Goal: Use online tool/utility: Utilize a website feature to perform a specific function

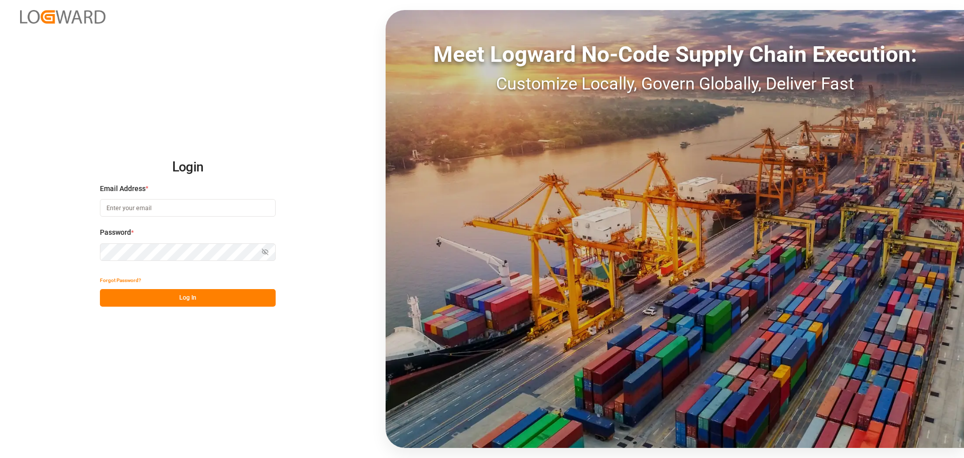
drag, startPoint x: 141, startPoint y: 209, endPoint x: 138, endPoint y: 202, distance: 8.1
click at [141, 206] on input at bounding box center [188, 208] width 176 height 18
type input "[PERSON_NAME][EMAIL_ADDRESS][PERSON_NAME][DOMAIN_NAME]"
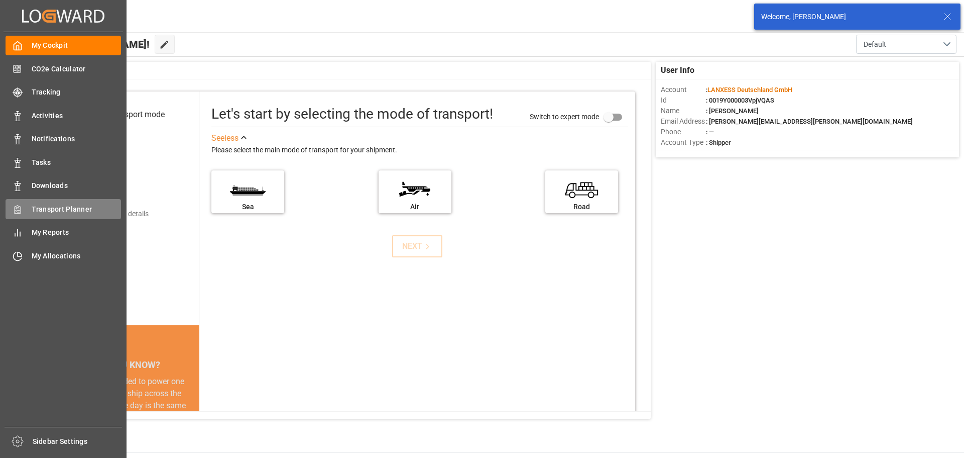
click at [26, 209] on div "Transport Planner Transport Planner" at bounding box center [64, 209] width 116 height 20
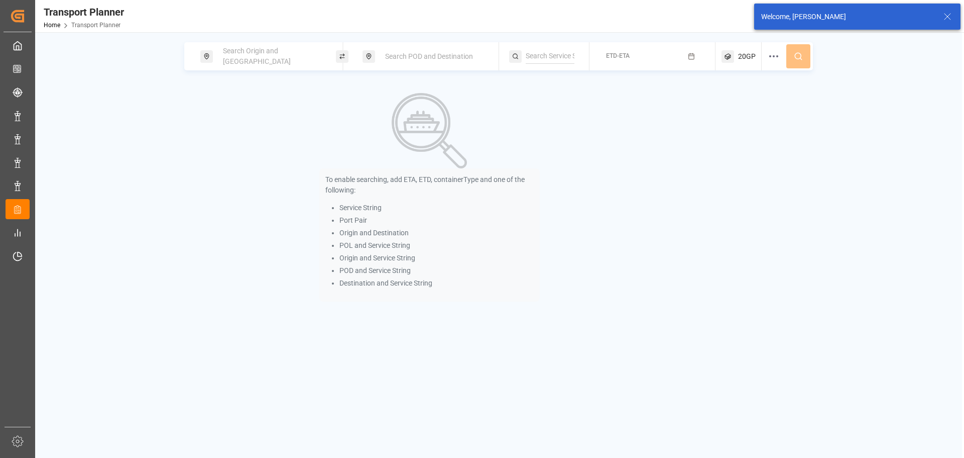
click at [294, 50] on div "Search Origin and [GEOGRAPHIC_DATA]" at bounding box center [271, 56] width 108 height 29
click at [265, 132] on input at bounding box center [262, 136] width 101 height 15
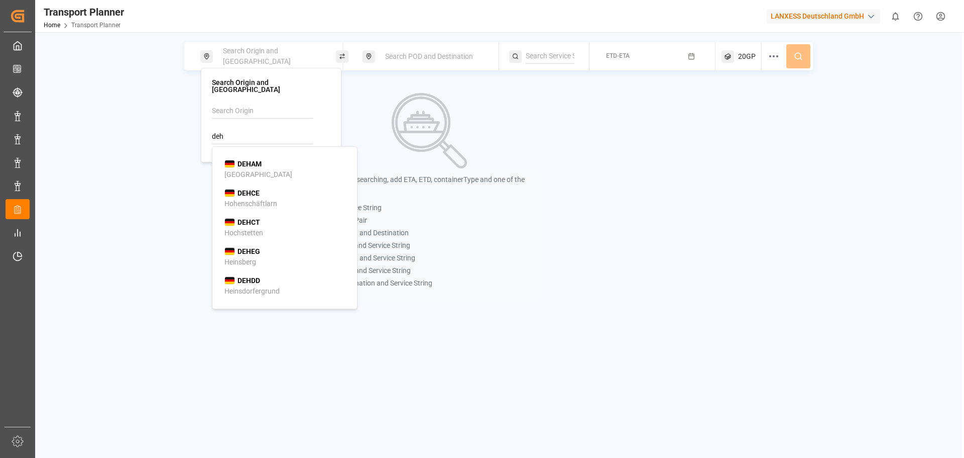
click at [249, 160] on b "DEHAM" at bounding box center [250, 164] width 24 height 8
type input "DEHAM"
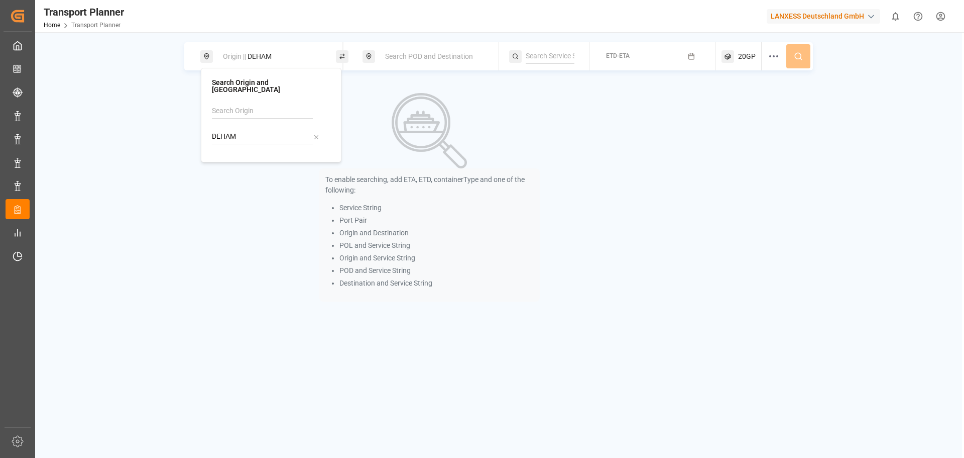
click at [447, 61] on div "Search POD and Destination" at bounding box center [433, 56] width 108 height 19
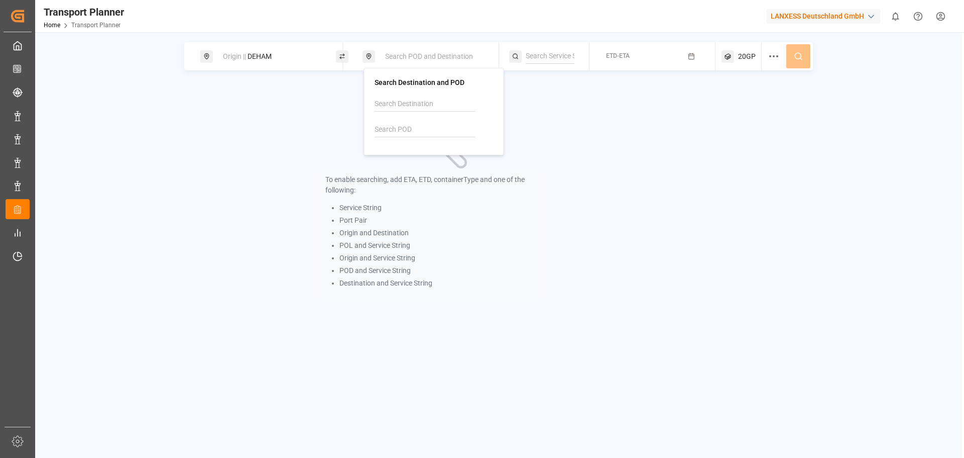
click at [404, 131] on input at bounding box center [425, 129] width 101 height 15
drag, startPoint x: 404, startPoint y: 130, endPoint x: 345, endPoint y: 122, distance: 59.8
click at [345, 122] on body "Created by potrace 1.15, written by [PERSON_NAME] [DATE]-[DATE] Created by potr…" at bounding box center [482, 229] width 964 height 458
type input "v"
click at [412, 102] on input at bounding box center [425, 103] width 101 height 15
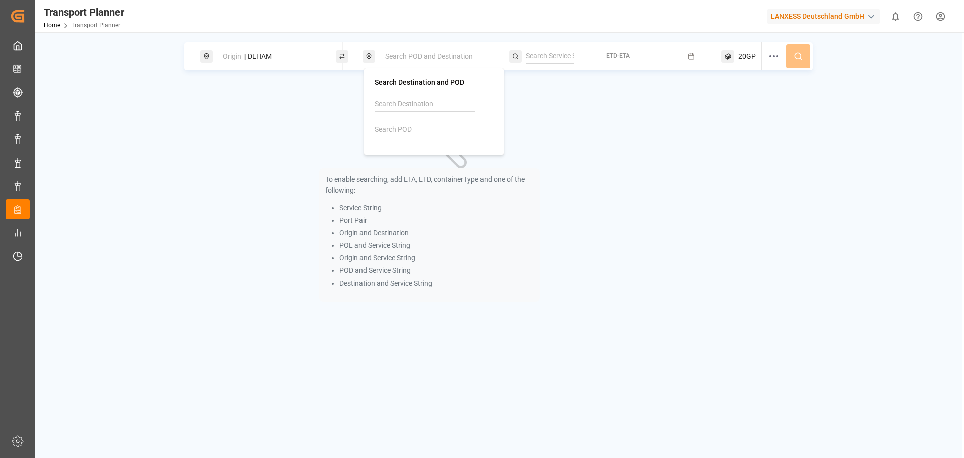
type input "b"
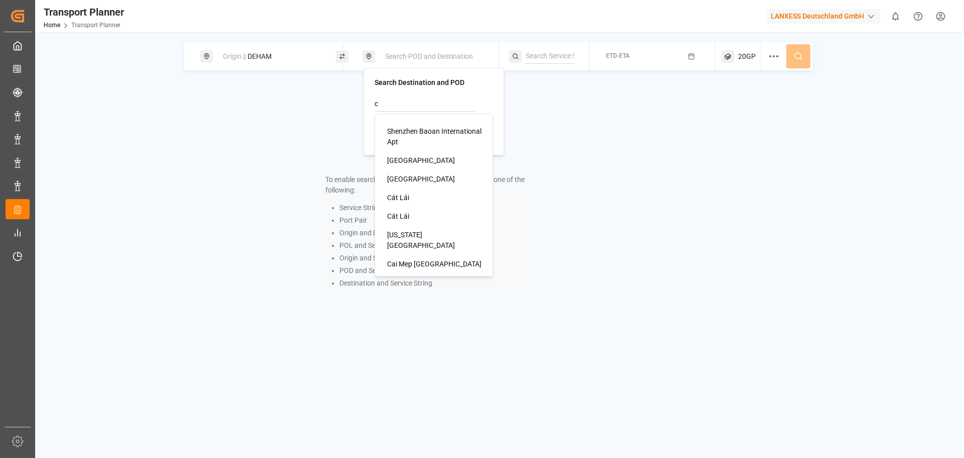
click at [414, 193] on div "Cát Lái" at bounding box center [435, 197] width 97 height 11
type input "Cát Lái"
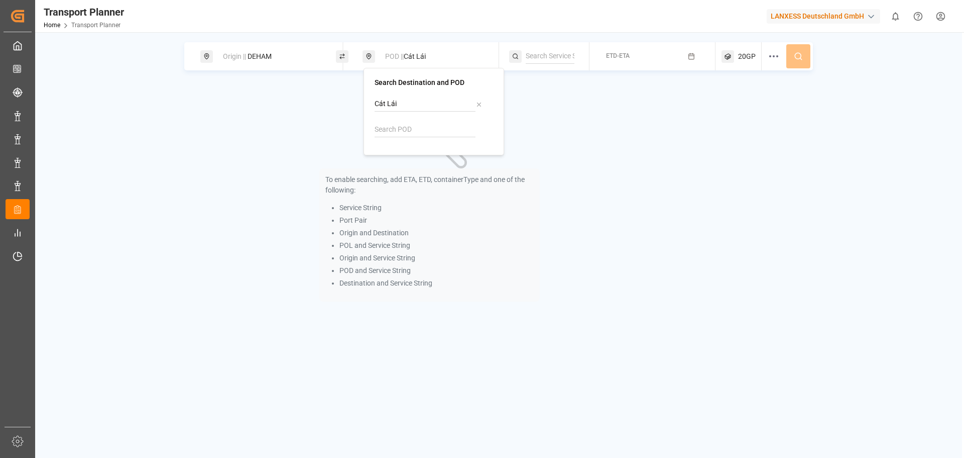
click at [655, 54] on button "ETD-ETA" at bounding box center [653, 57] width 114 height 20
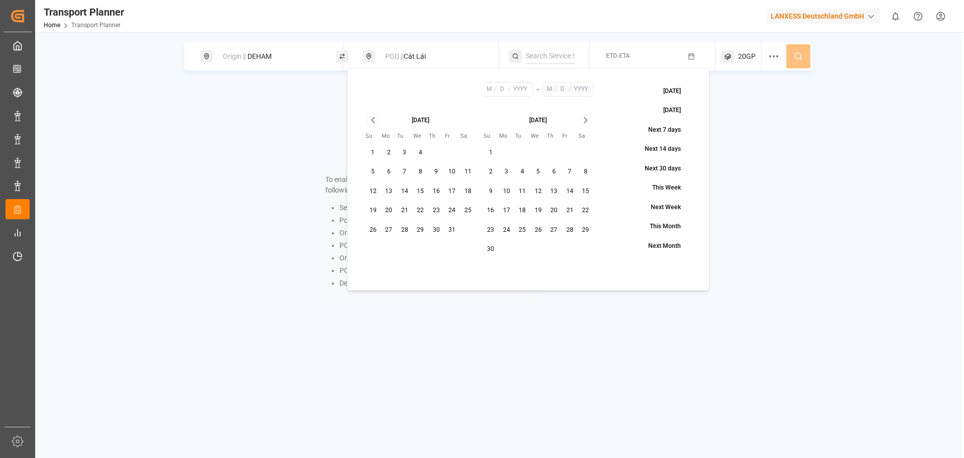
click at [376, 188] on button "12" at bounding box center [373, 191] width 16 height 16
type input "10"
type input "12"
type input "2025"
click at [585, 117] on icon "Go to next month" at bounding box center [586, 120] width 12 height 12
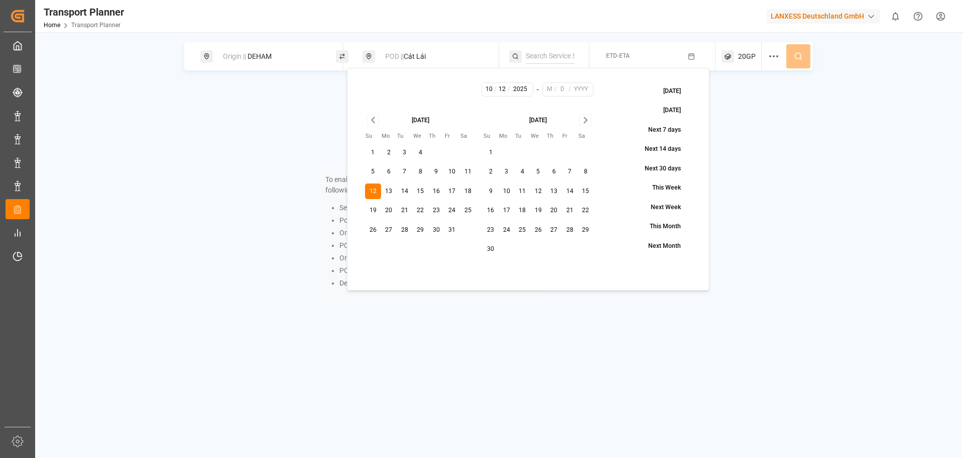
click at [585, 117] on icon "Go to next month" at bounding box center [586, 120] width 12 height 12
click at [448, 210] on button "26" at bounding box center [453, 210] width 16 height 16
type input "12"
type input "26"
type input "2025"
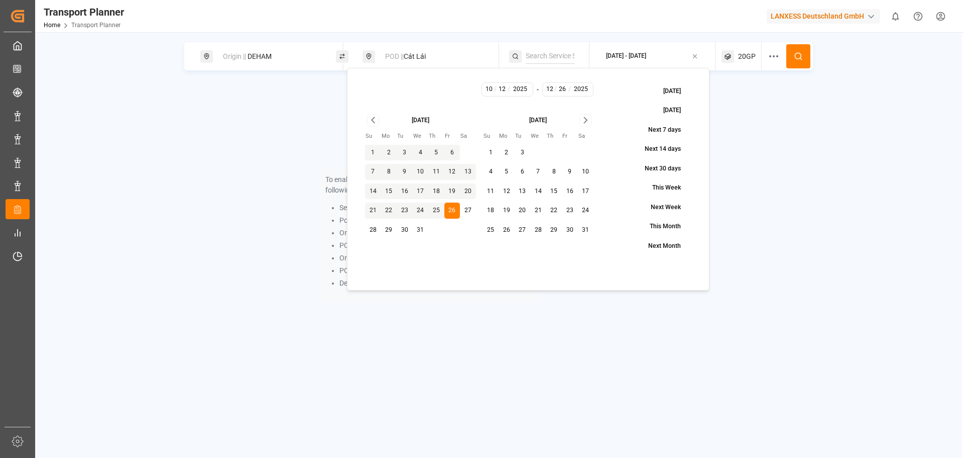
click at [809, 59] on button at bounding box center [799, 56] width 24 height 24
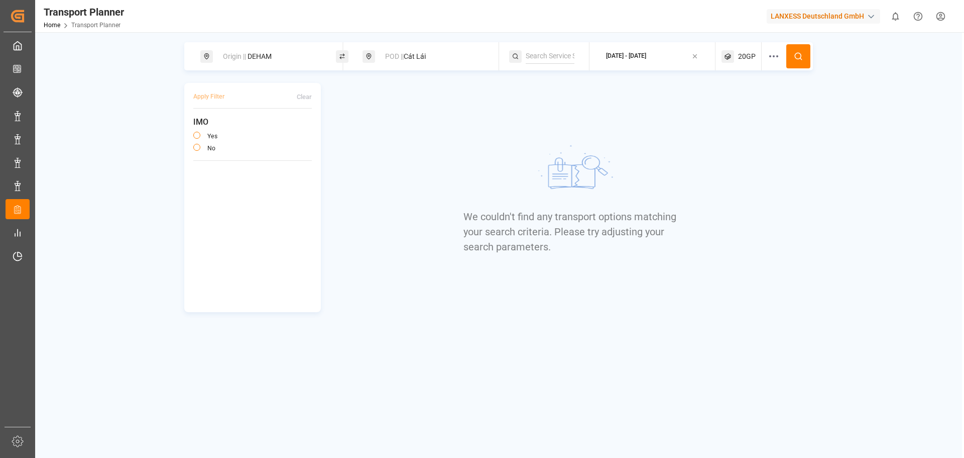
click at [422, 58] on div "POD || Cát Lái" at bounding box center [433, 56] width 108 height 19
drag, startPoint x: 484, startPoint y: 104, endPoint x: 475, endPoint y: 104, distance: 9.0
click at [483, 104] on div "Cát Lái" at bounding box center [434, 103] width 119 height 15
click at [415, 128] on input at bounding box center [425, 129] width 101 height 15
click at [480, 102] on icon at bounding box center [479, 104] width 7 height 7
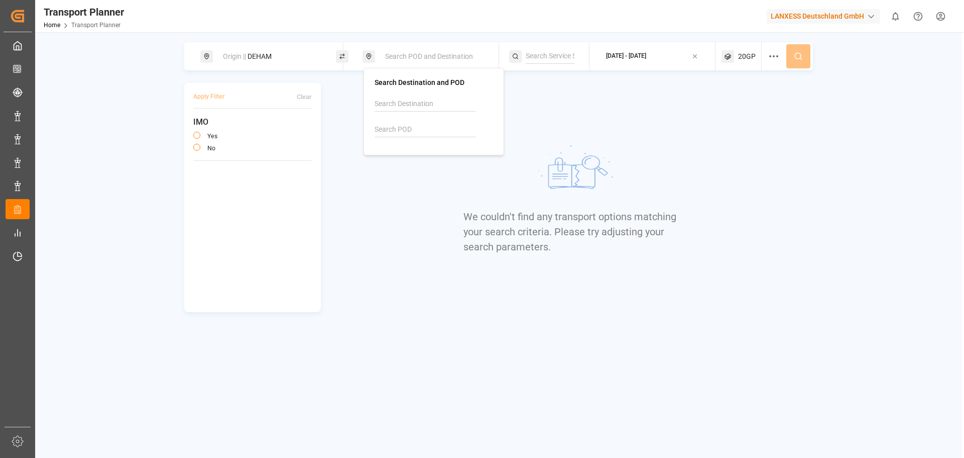
click at [412, 123] on input at bounding box center [425, 129] width 101 height 15
click at [428, 162] on div "[GEOGRAPHIC_DATA]" at bounding box center [421, 167] width 68 height 11
type input "VNSGN"
click at [796, 59] on icon at bounding box center [798, 56] width 9 height 9
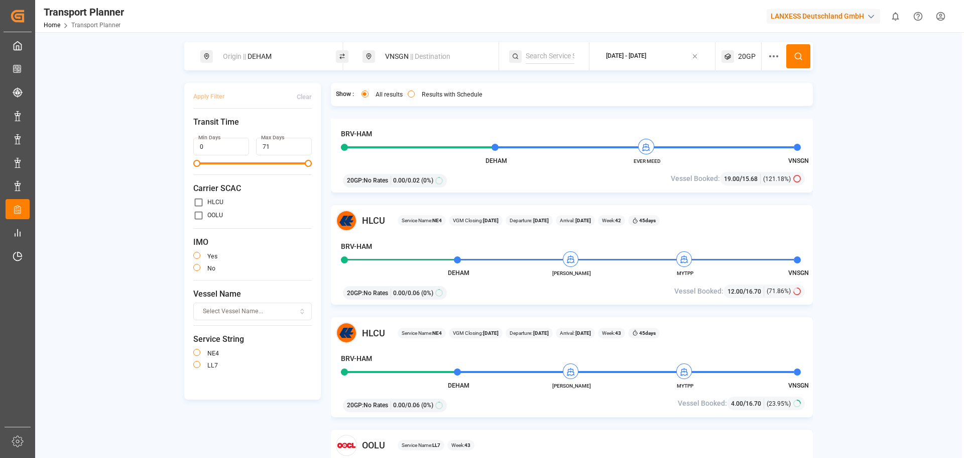
scroll to position [251, 0]
click at [286, 58] on div "Origin || DEHAM" at bounding box center [271, 56] width 108 height 19
drag, startPoint x: 227, startPoint y: 124, endPoint x: 184, endPoint y: 119, distance: 43.0
click at [184, 119] on body "Created by potrace 1.15, written by [PERSON_NAME] [DATE]-[DATE] Created by potr…" at bounding box center [482, 229] width 964 height 458
click at [206, 119] on body "Created by potrace 1.15, written by [PERSON_NAME] [DATE]-[DATE] Created by potr…" at bounding box center [482, 229] width 964 height 458
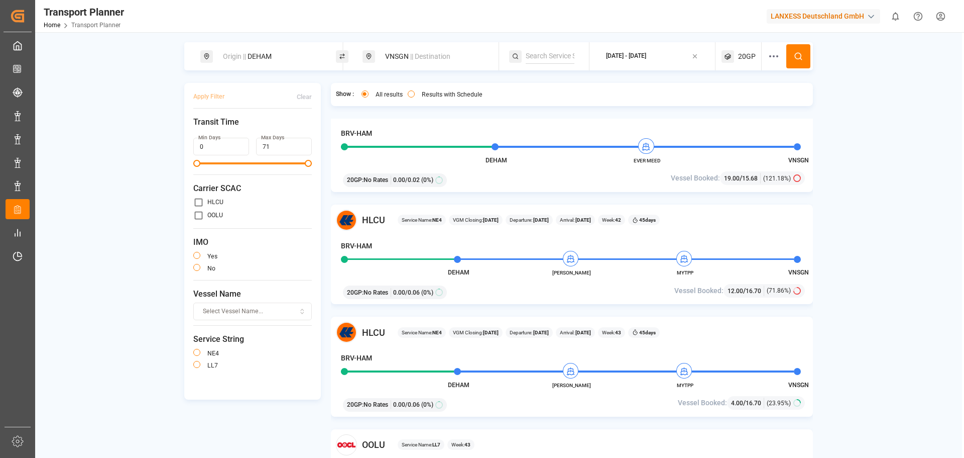
click at [255, 63] on div "Origin || DEHAM" at bounding box center [271, 56] width 108 height 19
click at [232, 131] on input "DEHAM" at bounding box center [262, 136] width 101 height 15
click at [228, 131] on input "DEHAM" at bounding box center [262, 136] width 101 height 15
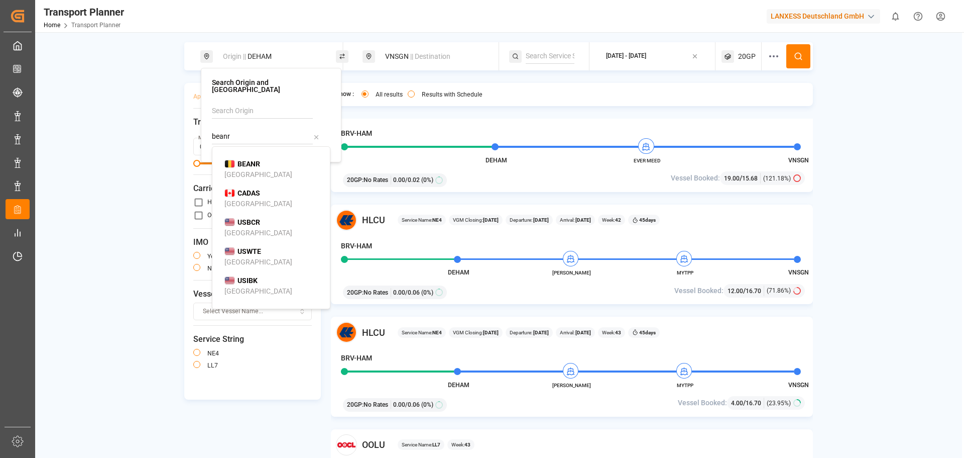
click at [252, 155] on li "BEANR [GEOGRAPHIC_DATA]" at bounding box center [273, 169] width 114 height 29
click at [269, 159] on div "BEANR [GEOGRAPHIC_DATA]" at bounding box center [273, 169] width 97 height 21
type input "BEANR"
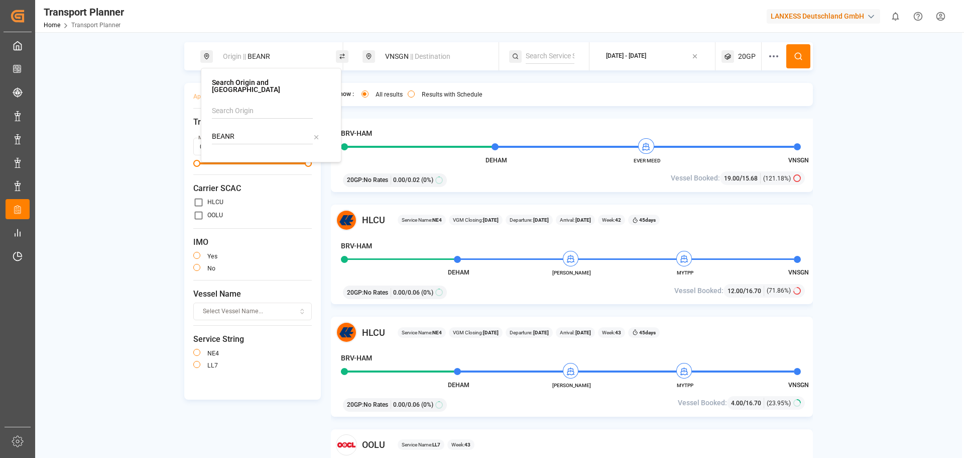
click at [418, 59] on span "|| Destination" at bounding box center [430, 56] width 40 height 8
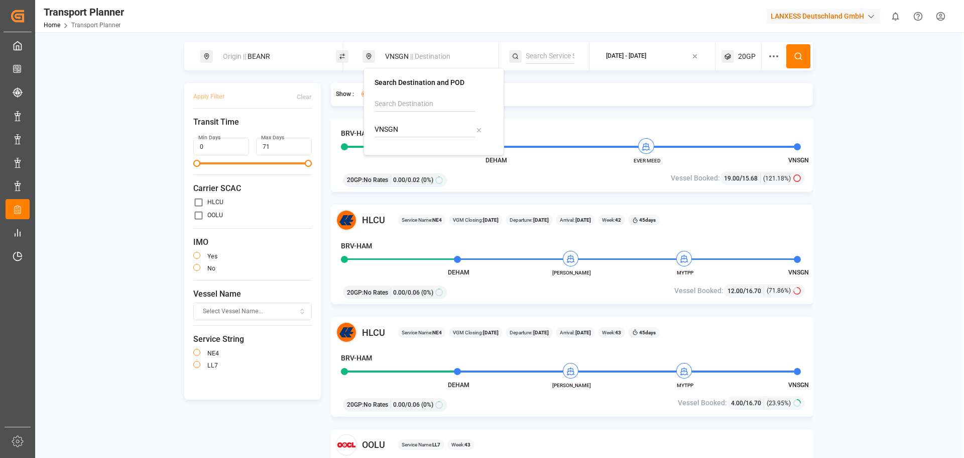
click at [373, 128] on div "Search Destination and POD VNSGN" at bounding box center [434, 111] width 141 height 87
click at [410, 161] on span "IDJKT" at bounding box center [410, 157] width 20 height 11
type input "IDJKT"
click at [634, 63] on button "[DATE] - [DATE]" at bounding box center [653, 57] width 114 height 20
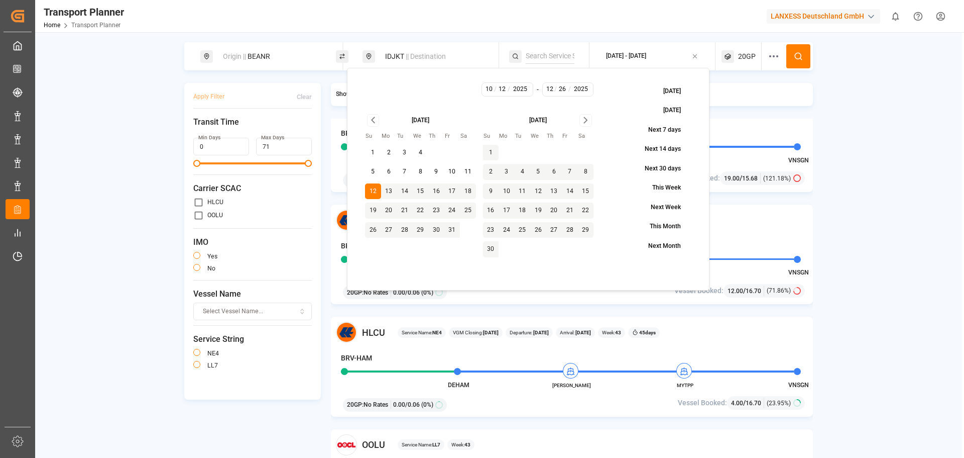
click at [457, 97] on div "[DATE] - [DATE]" at bounding box center [479, 94] width 243 height 25
click at [440, 188] on button "16" at bounding box center [436, 191] width 16 height 16
type input "10"
type input "16"
click at [438, 191] on button "16" at bounding box center [436, 191] width 16 height 16
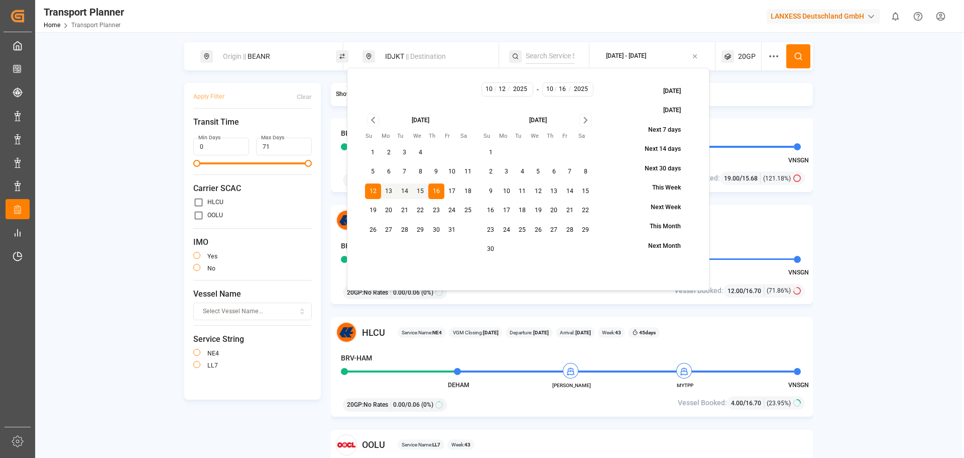
type input "16"
click at [585, 121] on icon "Go to next month" at bounding box center [586, 120] width 12 height 12
click at [378, 118] on icon "Go to previous month" at bounding box center [374, 120] width 12 height 12
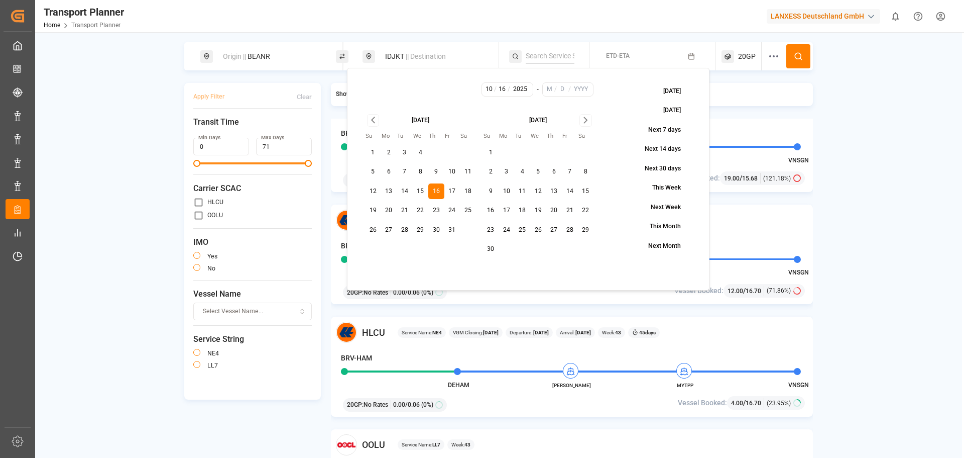
click at [585, 120] on icon "Go to next month" at bounding box center [586, 120] width 12 height 12
click at [573, 212] on button "26" at bounding box center [570, 210] width 16 height 16
type input "12"
type input "26"
type input "2025"
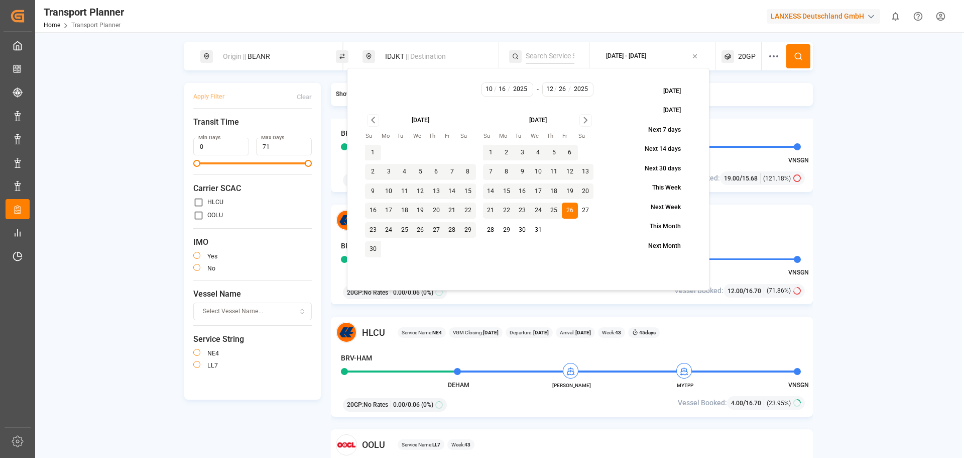
click at [796, 57] on icon at bounding box center [798, 56] width 9 height 9
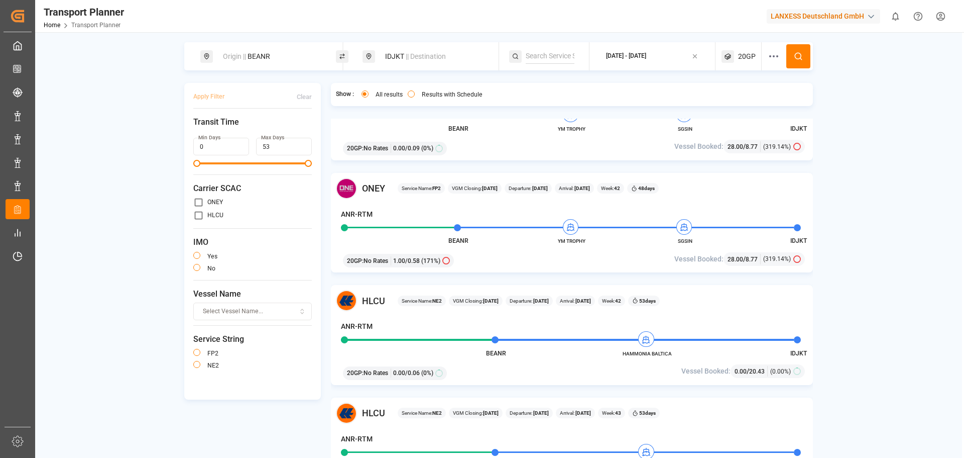
scroll to position [151, 0]
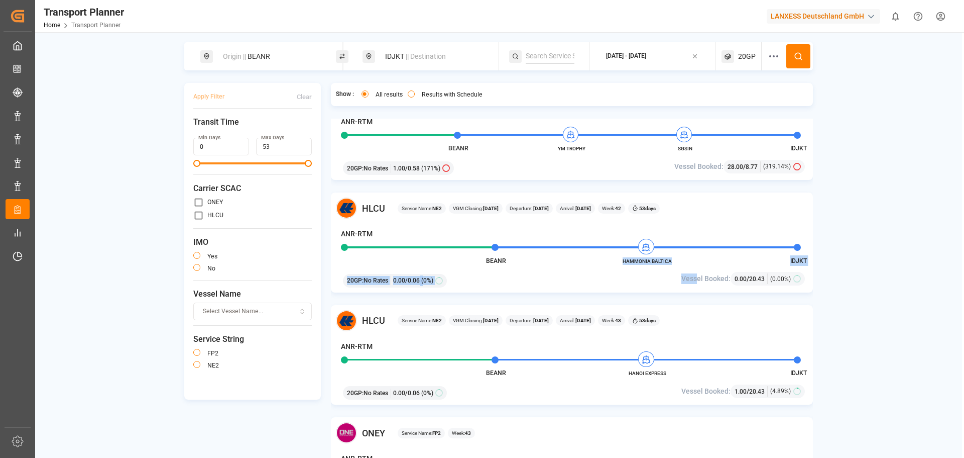
drag, startPoint x: 623, startPoint y: 263, endPoint x: 697, endPoint y: 269, distance: 74.1
click at [697, 269] on div "HLCU Service Name: NE2 VGM Closing: [DATE] Departure: [DATE] Arrival: [DATE] We…" at bounding box center [572, 242] width 483 height 100
click at [700, 255] on div "HLCU Service Name: NE2 VGM Closing: [DATE] Departure: [DATE] Arrival: [DATE] We…" at bounding box center [572, 242] width 483 height 100
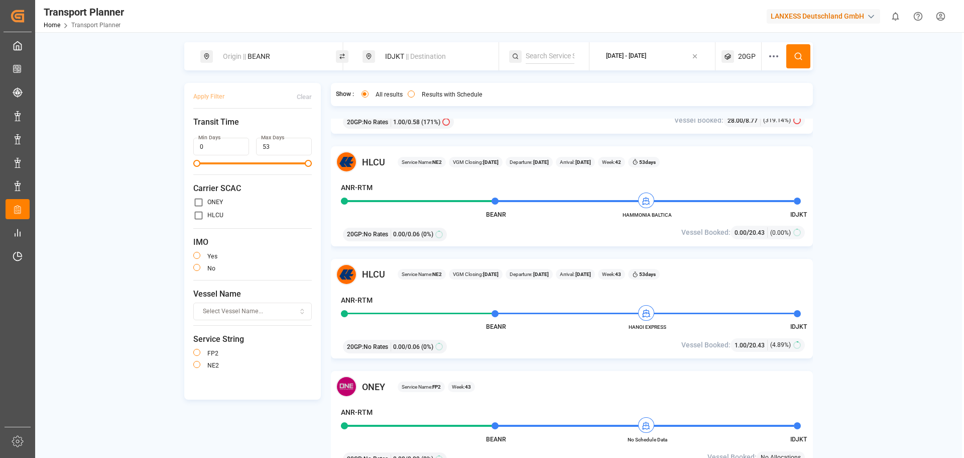
scroll to position [201, 0]
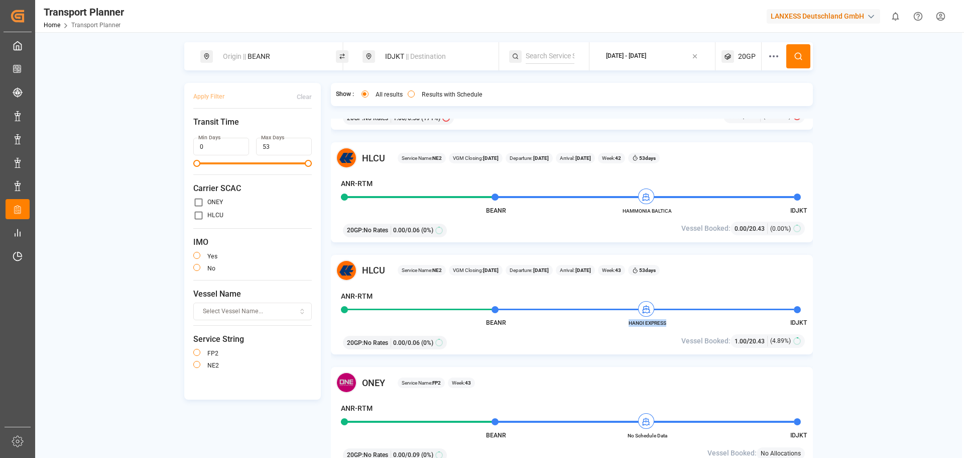
drag, startPoint x: 630, startPoint y: 323, endPoint x: 667, endPoint y: 325, distance: 36.7
click at [667, 325] on span "HANOI EXPRESS" at bounding box center [647, 323] width 55 height 8
copy span "HANOI EXPRESS"
click at [196, 265] on button "button" at bounding box center [196, 267] width 7 height 7
click at [224, 96] on button "Apply Filter" at bounding box center [208, 97] width 31 height 18
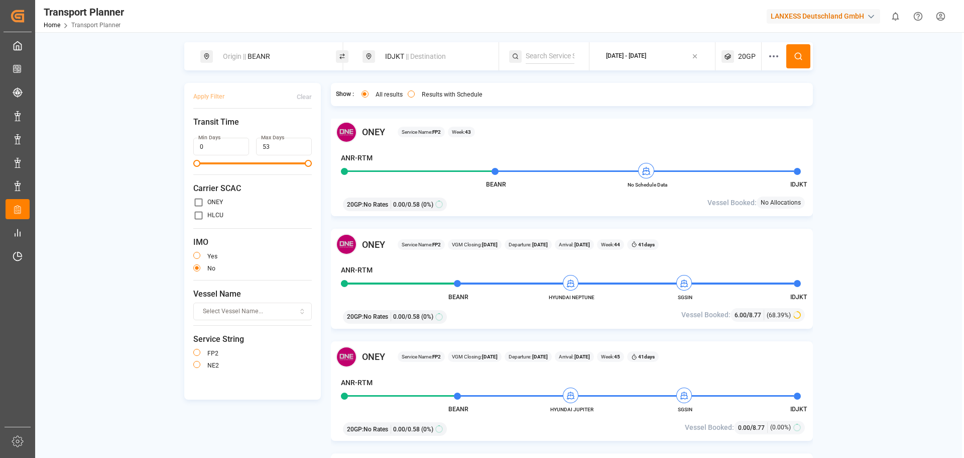
scroll to position [0, 0]
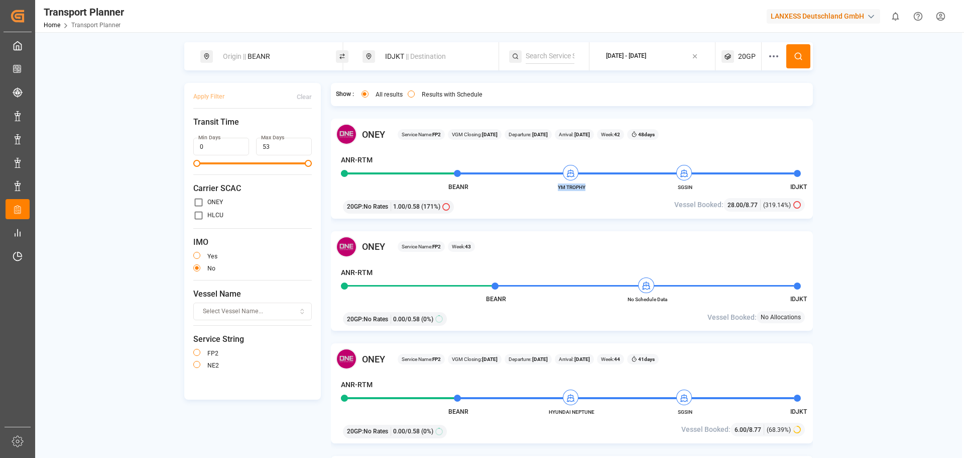
drag, startPoint x: 591, startPoint y: 186, endPoint x: 553, endPoint y: 188, distance: 37.8
click at [553, 188] on span "YM TROPHY" at bounding box center [571, 187] width 55 height 8
copy span "YM TROPHY"
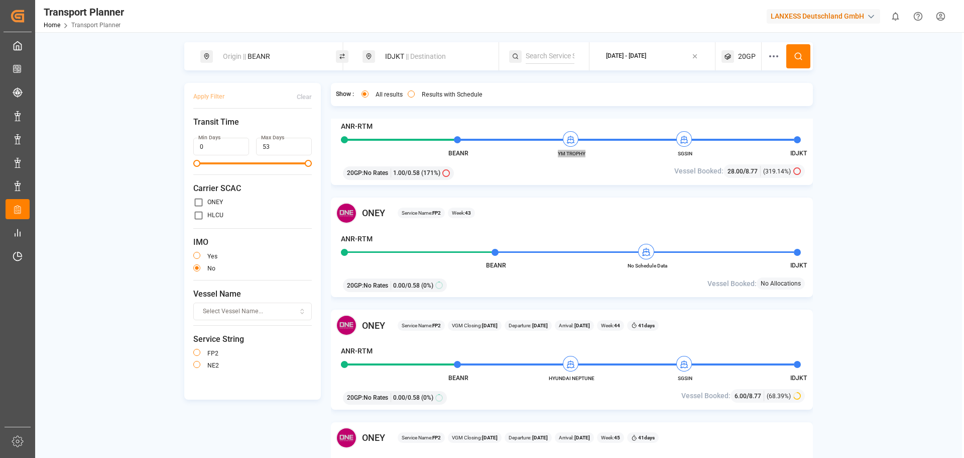
scroll to position [50, 0]
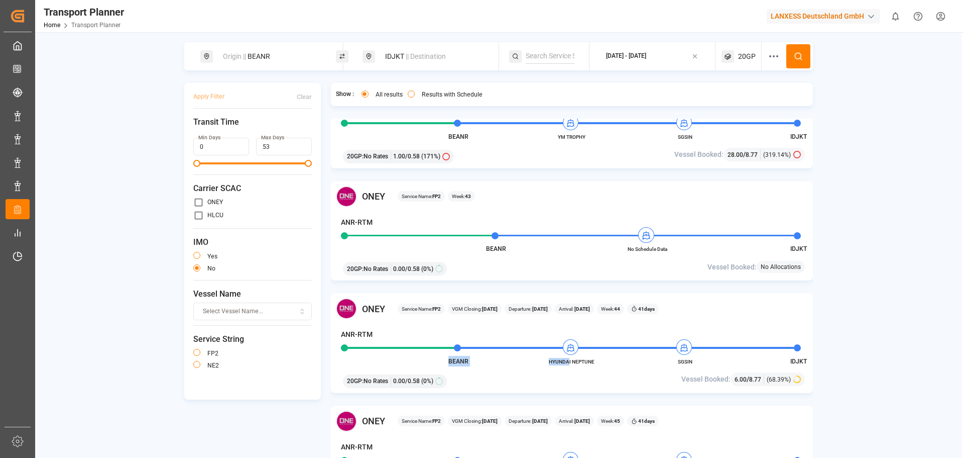
drag, startPoint x: 602, startPoint y: 359, endPoint x: 573, endPoint y: 361, distance: 29.2
click at [573, 361] on div "[PERSON_NAME] Service Name: FP2 VGM Closing: [DATE] Departure: [DATE] Arrival: …" at bounding box center [572, 343] width 483 height 100
click at [583, 361] on span "HYUNDAI NEPTUNE" at bounding box center [571, 362] width 55 height 8
click at [297, 54] on div "Origin || BEANR" at bounding box center [271, 56] width 108 height 19
drag, startPoint x: 255, startPoint y: 127, endPoint x: 209, endPoint y: 129, distance: 45.2
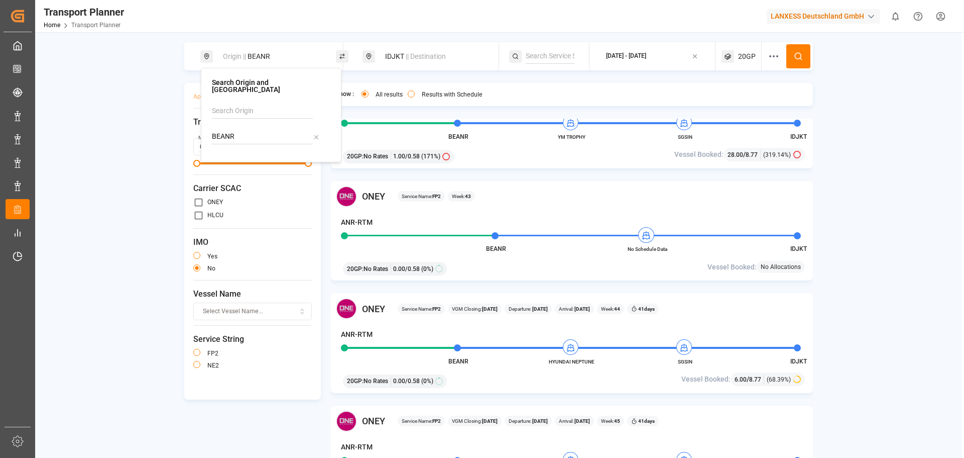
click at [209, 129] on div "Search Origin and POL BEANR" at bounding box center [271, 115] width 141 height 94
click at [244, 160] on b "NLRTM" at bounding box center [250, 164] width 24 height 8
type input "NLRTM"
drag, startPoint x: 804, startPoint y: 54, endPoint x: 797, endPoint y: 57, distance: 7.9
click at [805, 55] on button at bounding box center [799, 56] width 24 height 24
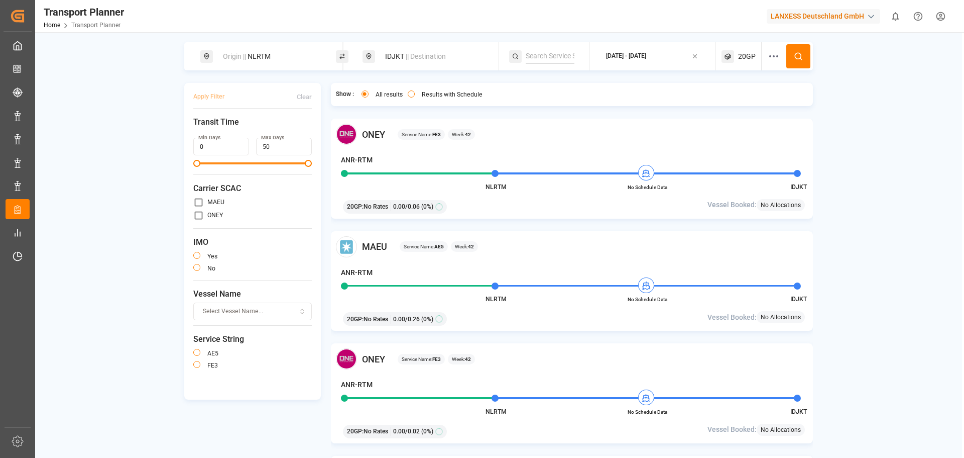
click at [198, 268] on button "button" at bounding box center [196, 267] width 7 height 7
click at [798, 54] on icon at bounding box center [798, 56] width 9 height 9
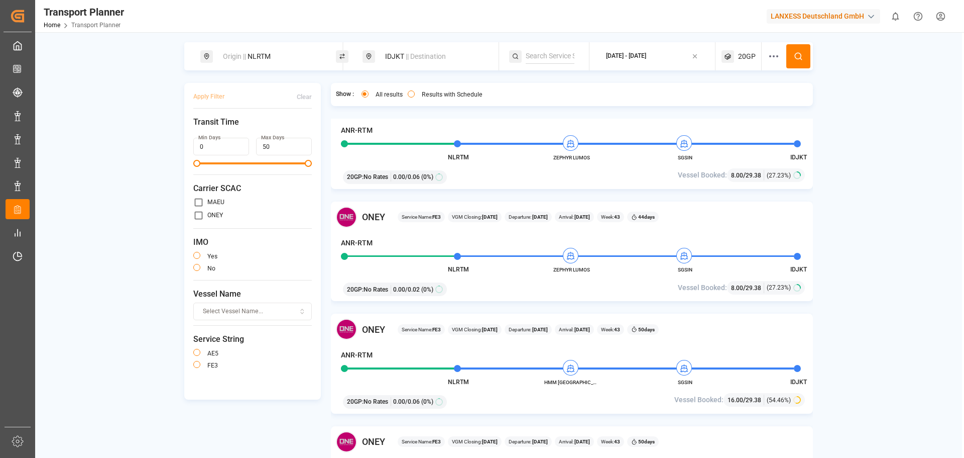
scroll to position [653, 0]
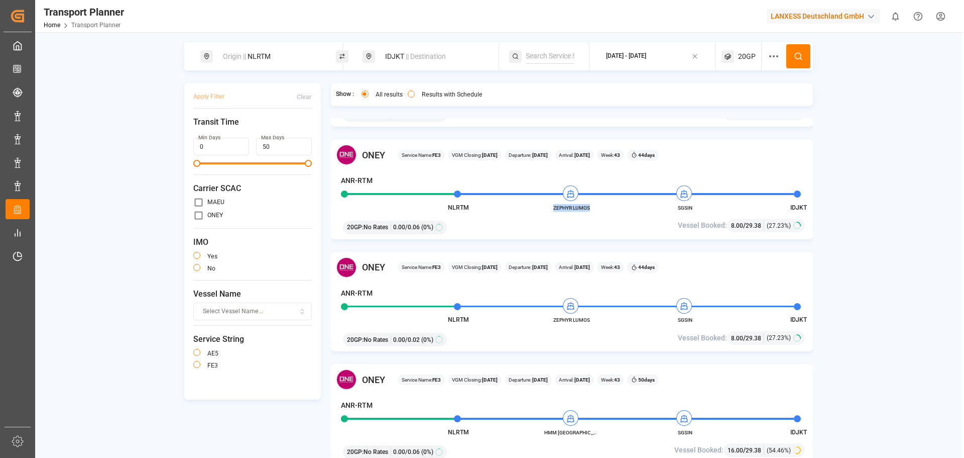
drag, startPoint x: 592, startPoint y: 207, endPoint x: 554, endPoint y: 210, distance: 38.8
click at [554, 210] on span "ZEPHYR LUMOS" at bounding box center [571, 208] width 55 height 8
copy span "ZEPHYR LUMOS"
click at [861, 402] on div "Origin || NLRTM IDJKT || Destination [DATE] - [DATE] 20GP Apply Filter Clear Tr…" at bounding box center [498, 263] width 927 height 443
click at [323, 51] on div "Origin || NLRTM" at bounding box center [271, 56] width 108 height 19
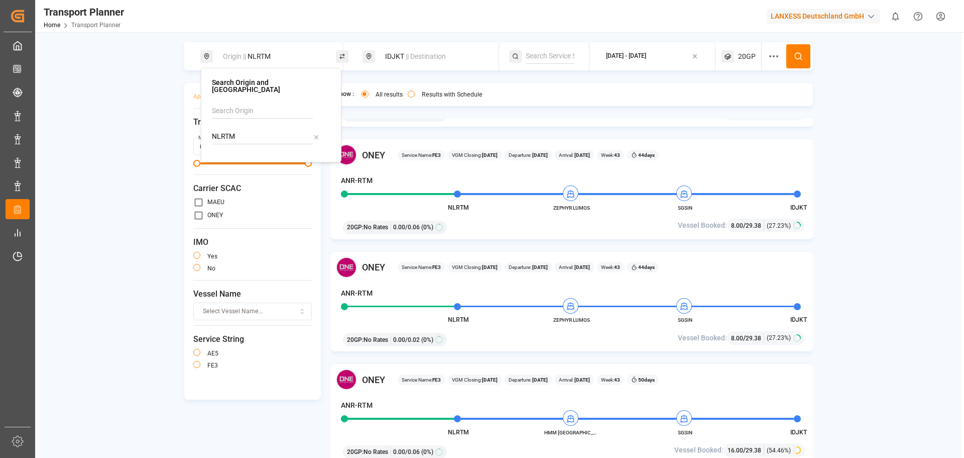
drag, startPoint x: 248, startPoint y: 137, endPoint x: 245, endPoint y: 130, distance: 7.9
click at [236, 131] on div "NLRTM" at bounding box center [271, 127] width 119 height 48
click at [200, 126] on body "Created by potrace 1.15, written by [PERSON_NAME] [DATE]-[DATE] Created by potr…" at bounding box center [482, 229] width 964 height 458
click at [216, 129] on input "NLRTM" at bounding box center [262, 136] width 101 height 15
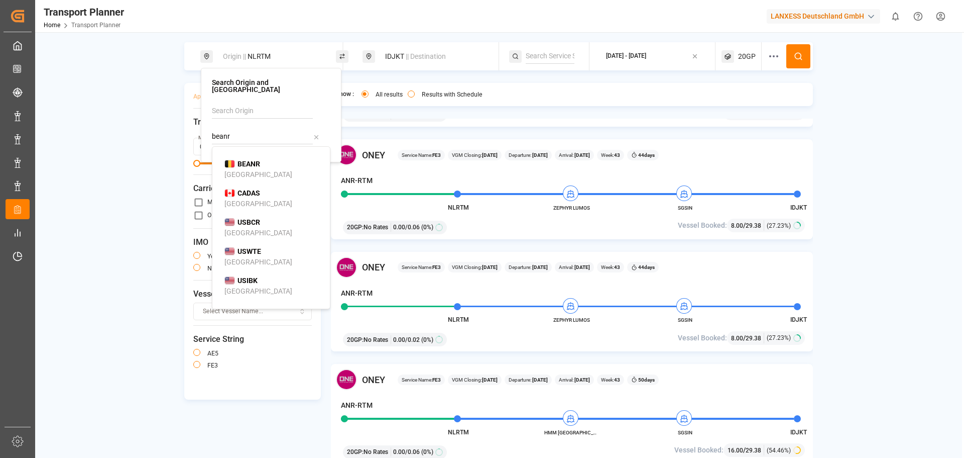
click at [237, 155] on li "BEANR [GEOGRAPHIC_DATA]" at bounding box center [273, 169] width 114 height 29
click at [253, 165] on div "BEANR [GEOGRAPHIC_DATA]" at bounding box center [273, 169] width 97 height 21
type input "BEANR"
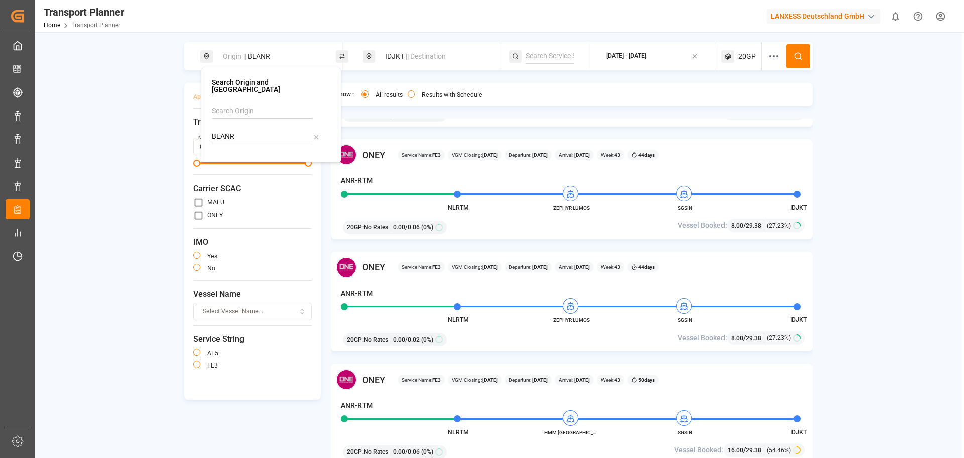
click at [448, 58] on div "IDJKT || Destination" at bounding box center [433, 56] width 108 height 19
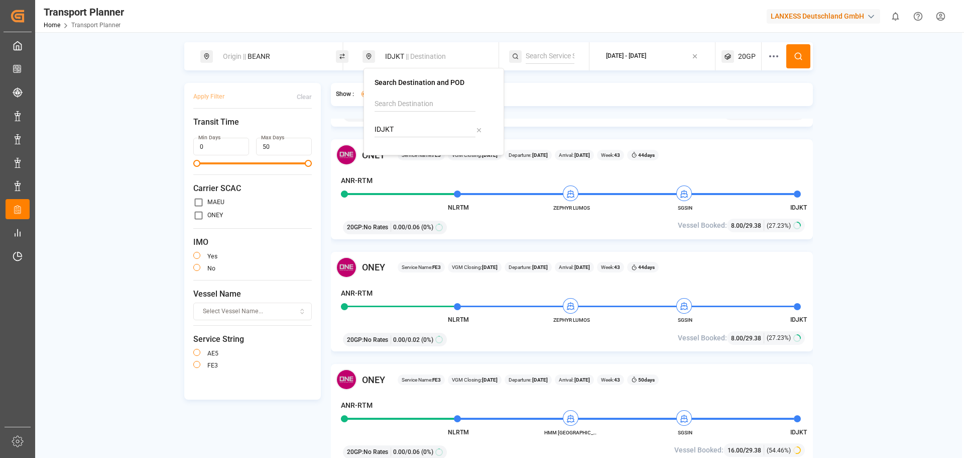
drag, startPoint x: 405, startPoint y: 135, endPoint x: 369, endPoint y: 128, distance: 37.3
click at [369, 128] on div "Search Destination and POD IDJKT" at bounding box center [434, 111] width 141 height 87
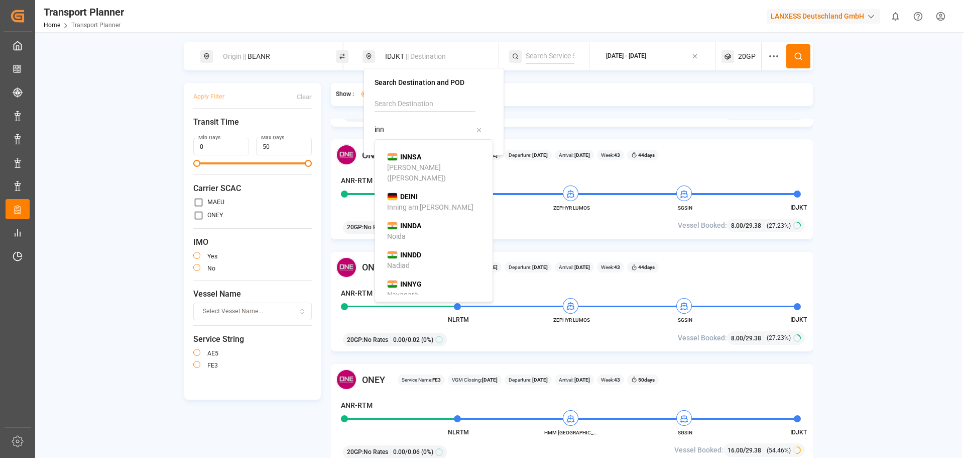
click at [427, 161] on div "INNSA [PERSON_NAME] ([PERSON_NAME])" at bounding box center [435, 168] width 97 height 32
type input "INNSA"
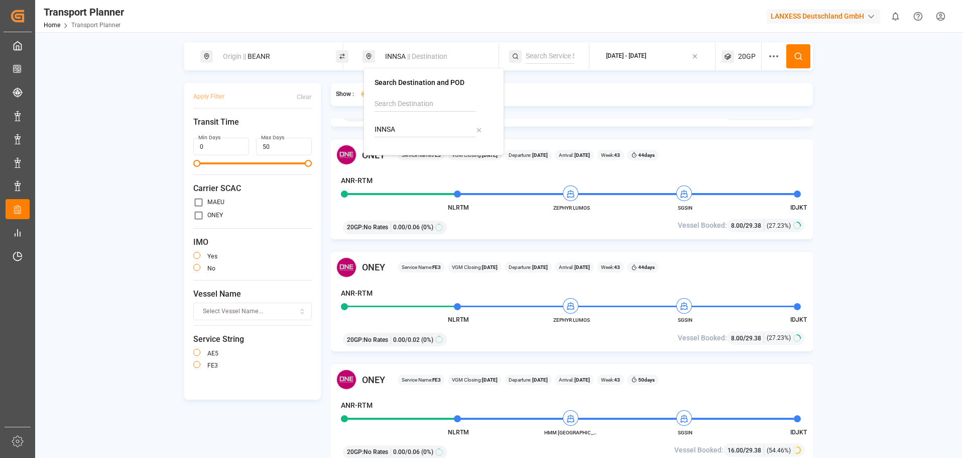
click at [806, 55] on button at bounding box center [799, 56] width 24 height 24
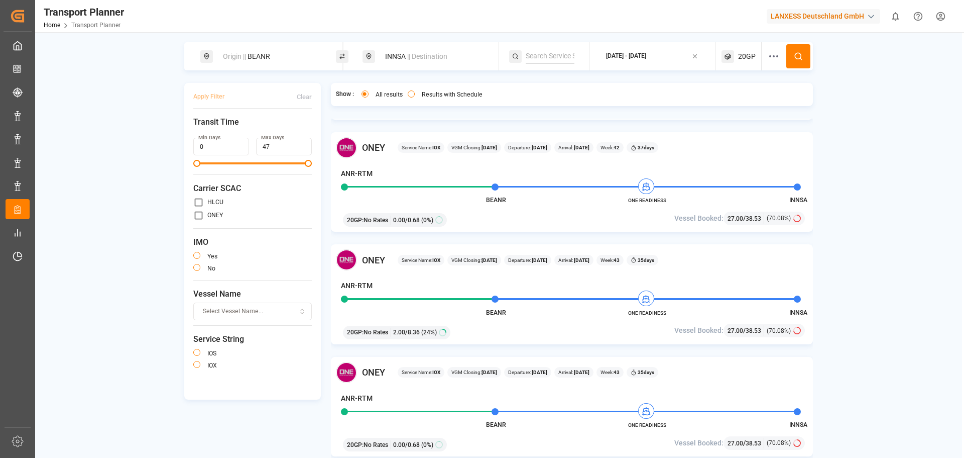
scroll to position [301, 0]
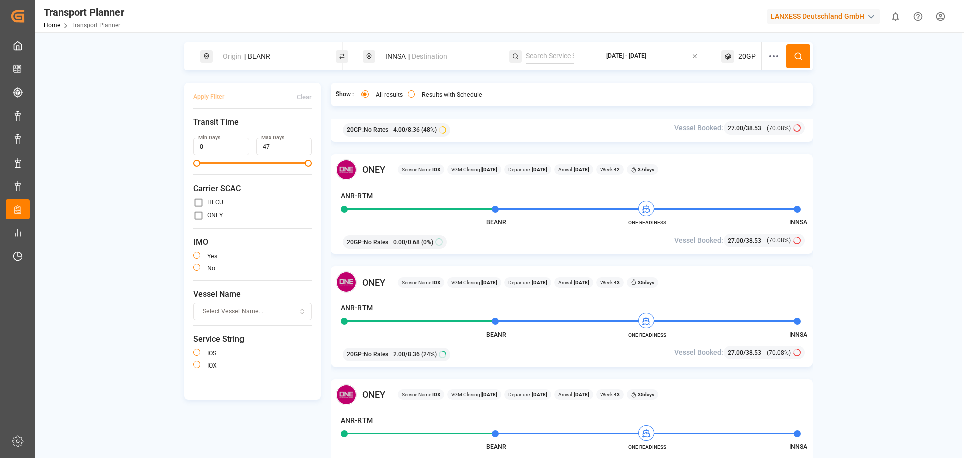
click at [197, 264] on button "button" at bounding box center [196, 267] width 7 height 7
click at [211, 102] on button "Apply Filter" at bounding box center [208, 97] width 31 height 18
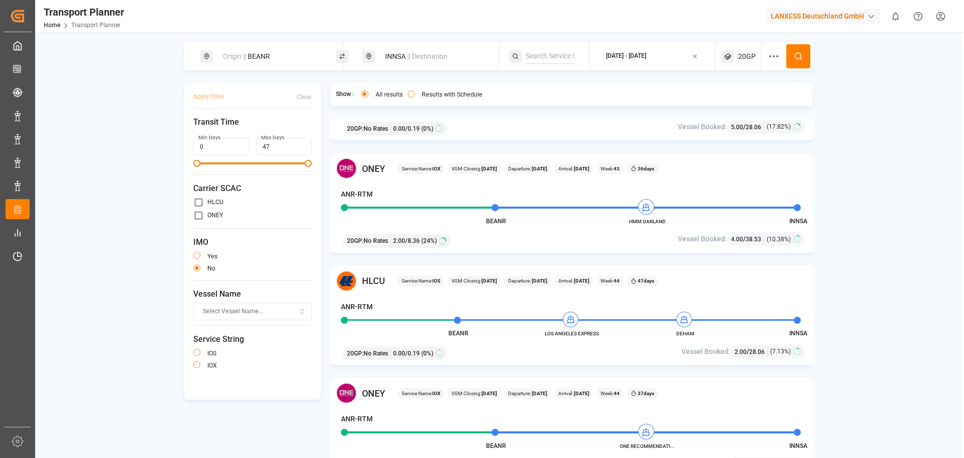
scroll to position [452, 0]
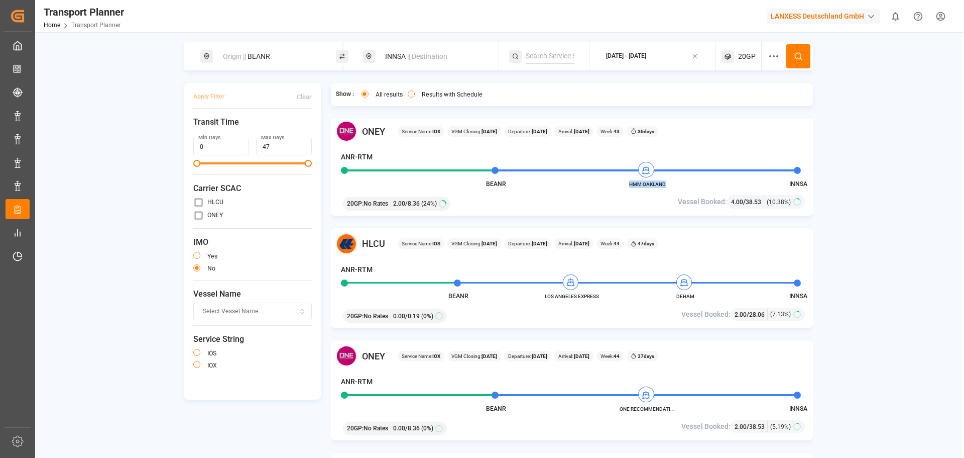
drag, startPoint x: 672, startPoint y: 184, endPoint x: 629, endPoint y: 183, distance: 43.2
click at [629, 183] on span "HMM OAKLAND" at bounding box center [647, 184] width 55 height 8
copy span "HMM OAKLAND"
